Goal: Information Seeking & Learning: Learn about a topic

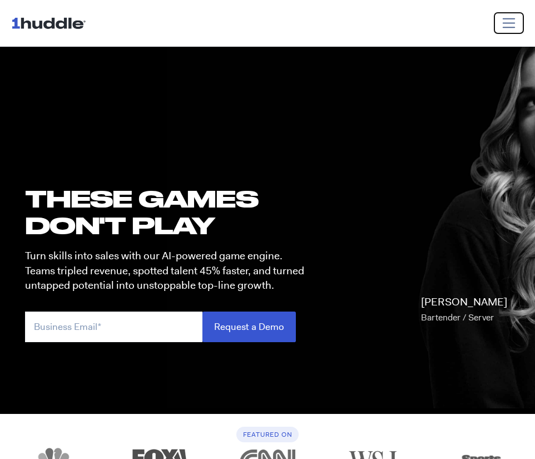
click at [501, 28] on span "Toggle navigation" at bounding box center [509, 23] width 16 height 16
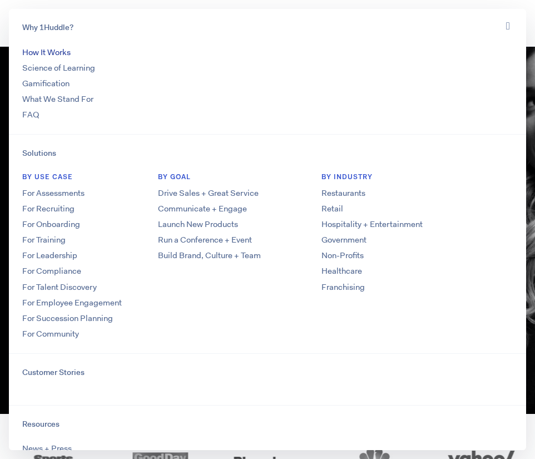
click at [51, 49] on link "How It Works" at bounding box center [46, 52] width 48 height 11
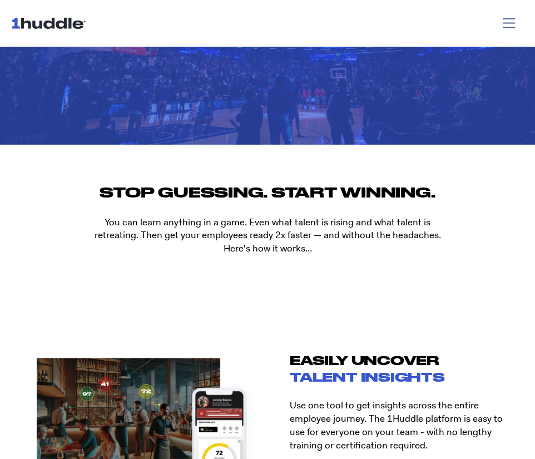
scroll to position [737, 0]
